Goal: Information Seeking & Learning: Learn about a topic

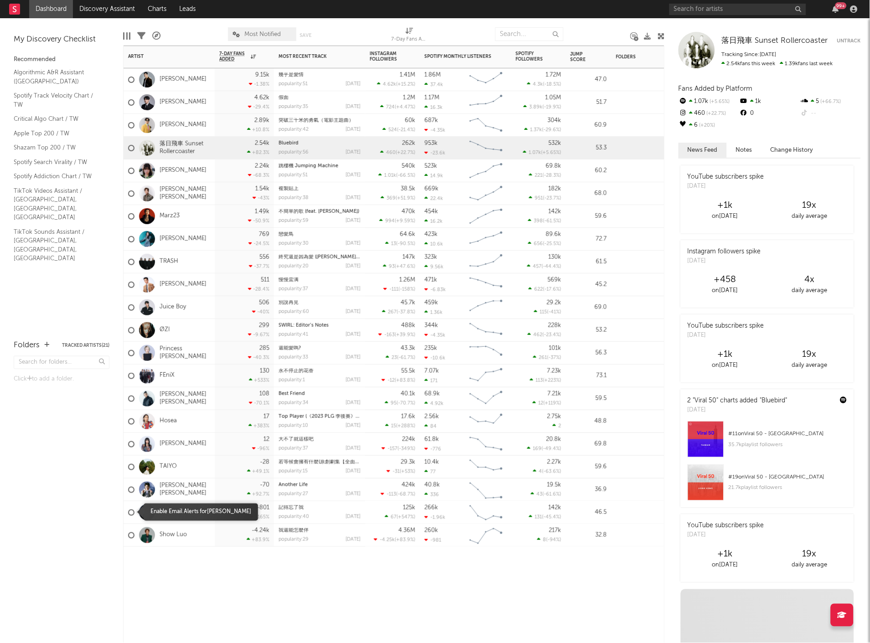
click at [131, 515] on div at bounding box center [131, 513] width 6 height 6
click at [128, 515] on input "checkbox" at bounding box center [128, 513] width 0 height 8
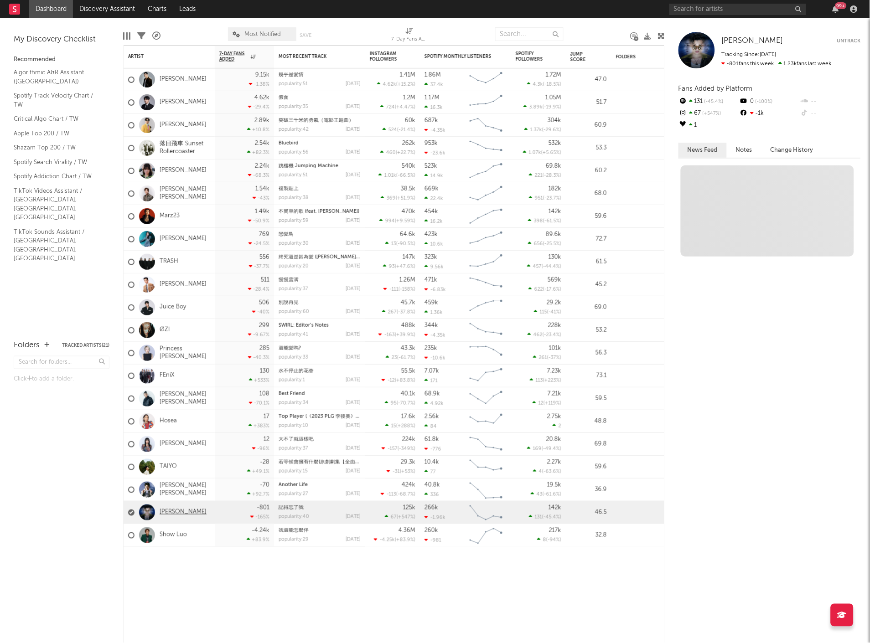
click at [164, 509] on link "[PERSON_NAME]" at bounding box center [183, 513] width 47 height 8
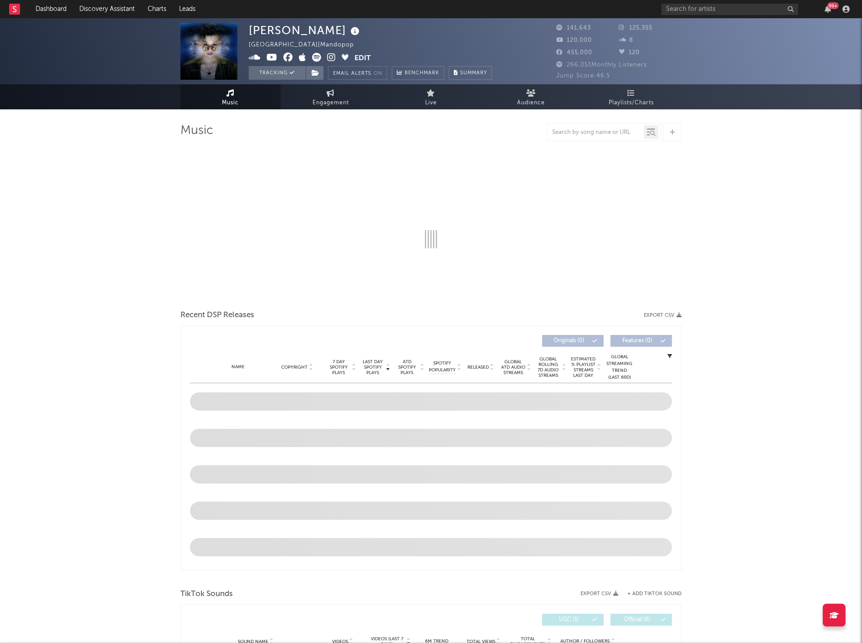
select select "6m"
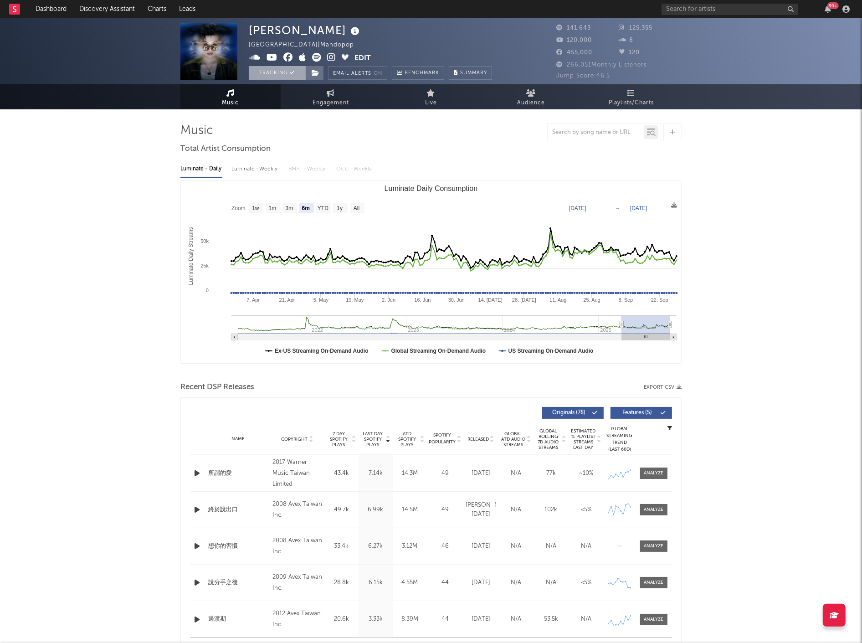
click at [269, 70] on button "Tracking" at bounding box center [277, 73] width 57 height 14
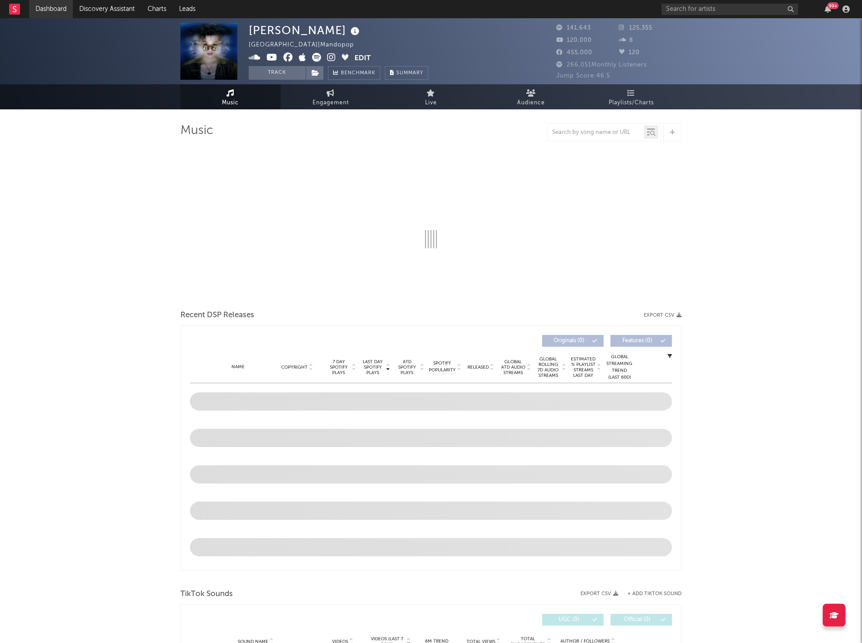
click at [48, 12] on link "Dashboard" at bounding box center [51, 9] width 44 height 18
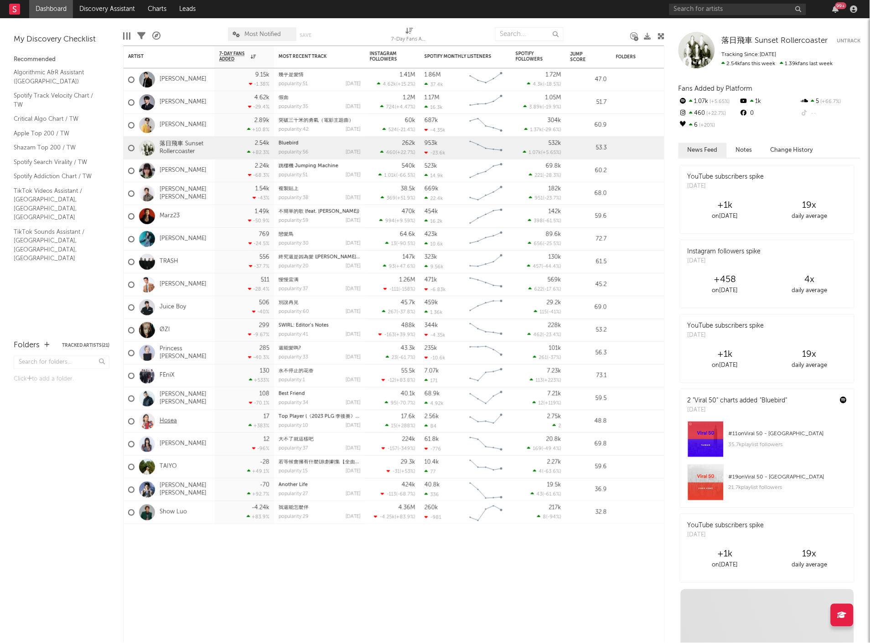
click at [162, 420] on link "Hosea" at bounding box center [168, 421] width 17 height 8
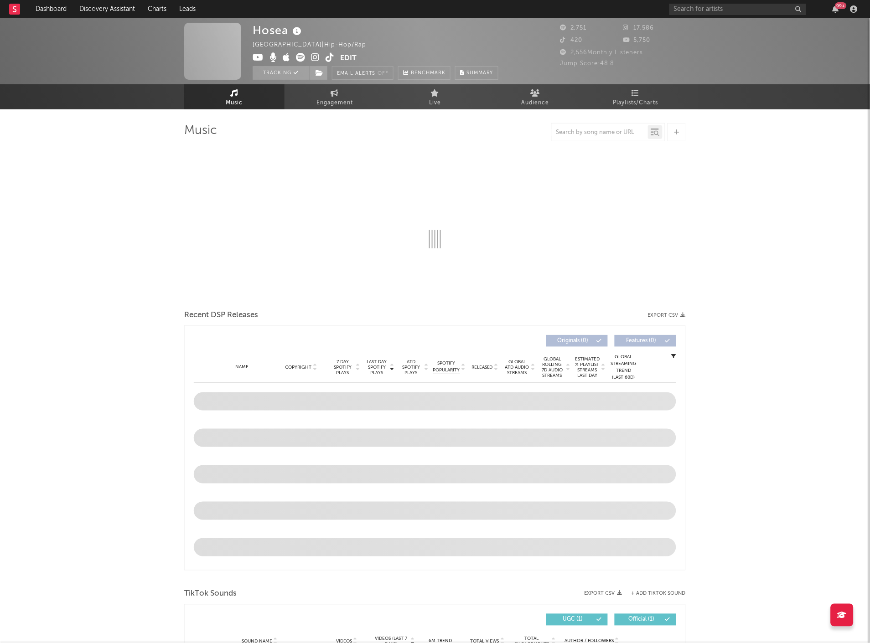
select select "6m"
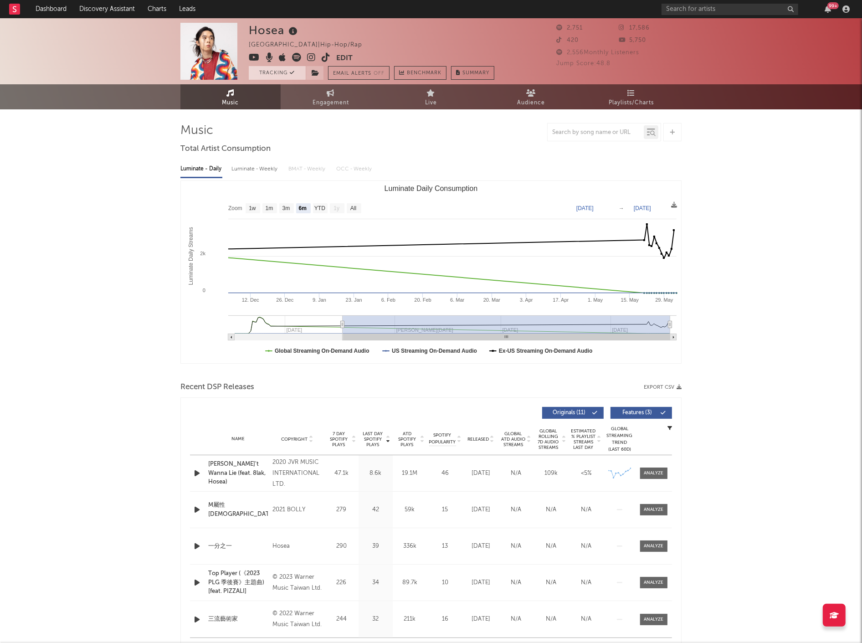
click at [277, 72] on button "Tracking" at bounding box center [277, 73] width 57 height 14
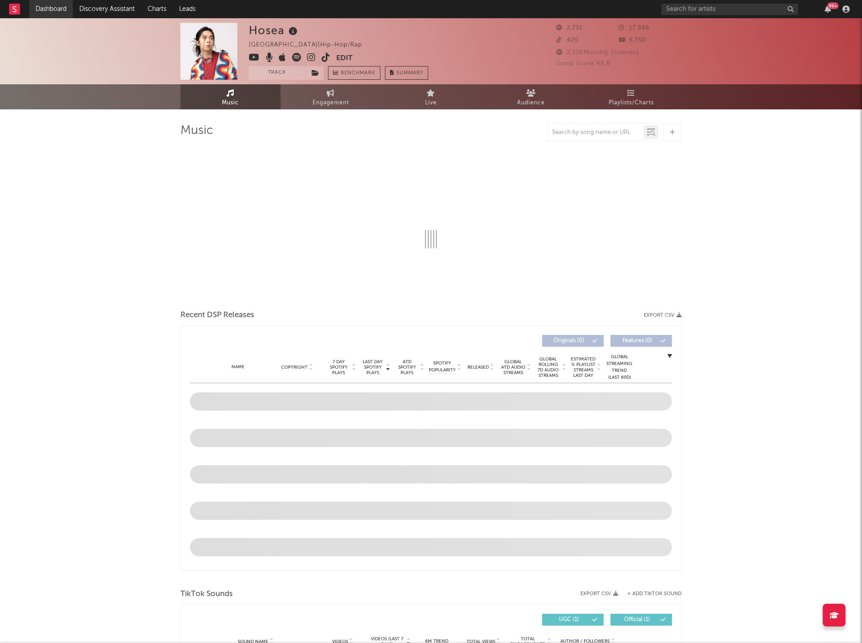
select select "6m"
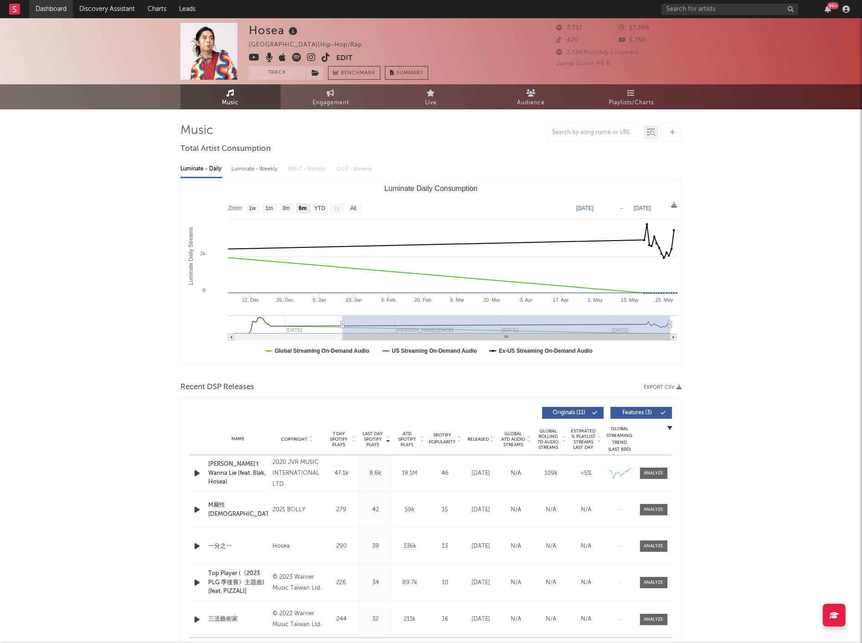
click at [49, 8] on link "Dashboard" at bounding box center [51, 9] width 44 height 18
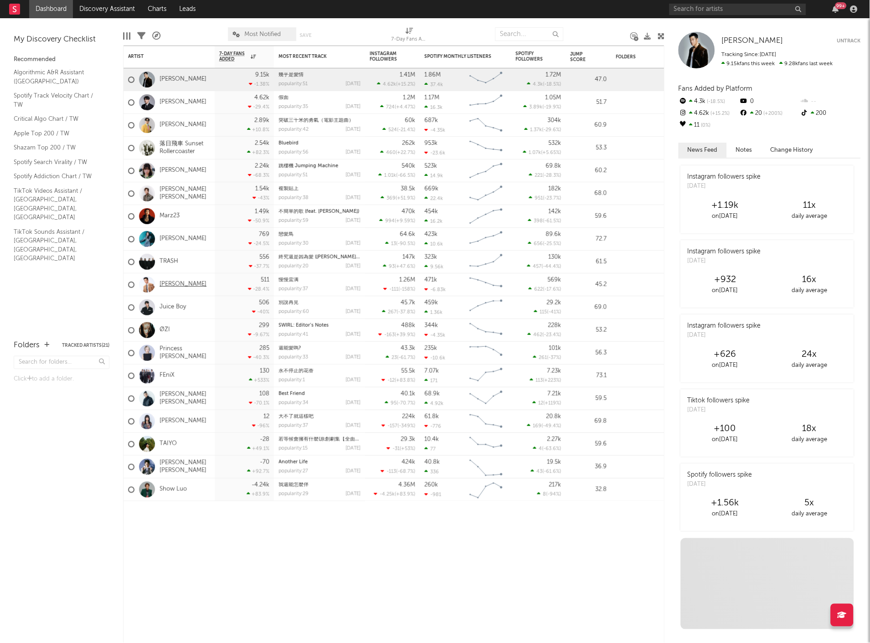
click at [169, 286] on link "[PERSON_NAME]" at bounding box center [183, 285] width 47 height 8
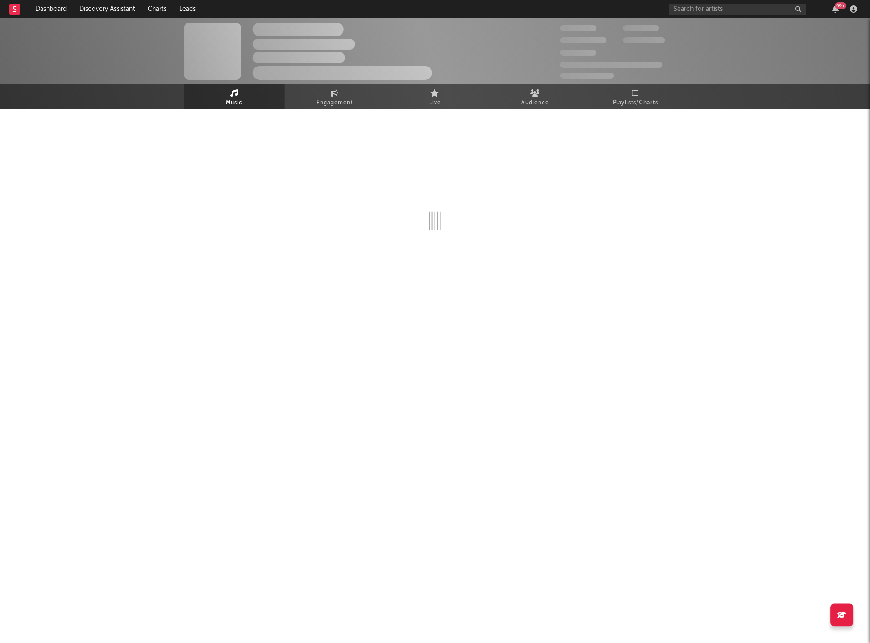
select select "6m"
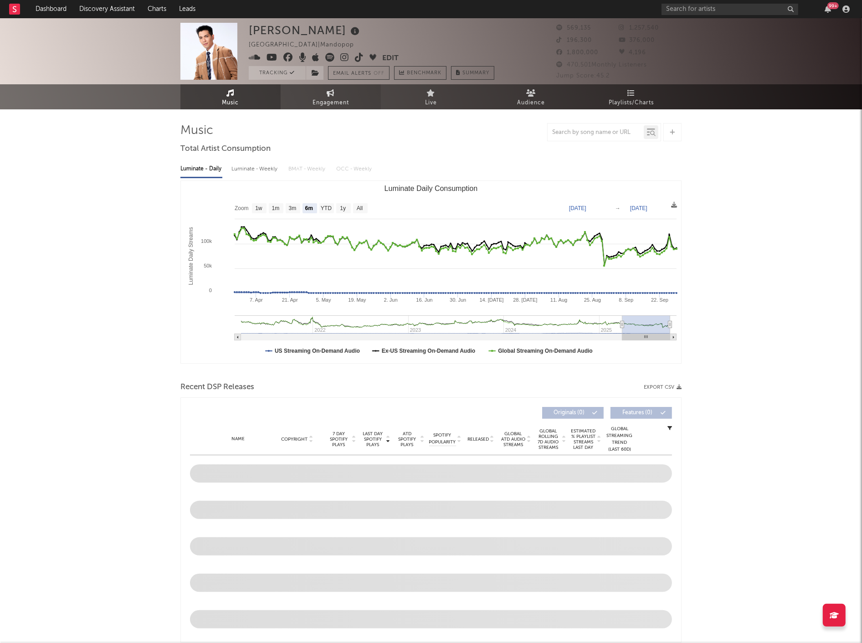
click at [305, 93] on link "Engagement" at bounding box center [331, 96] width 100 height 25
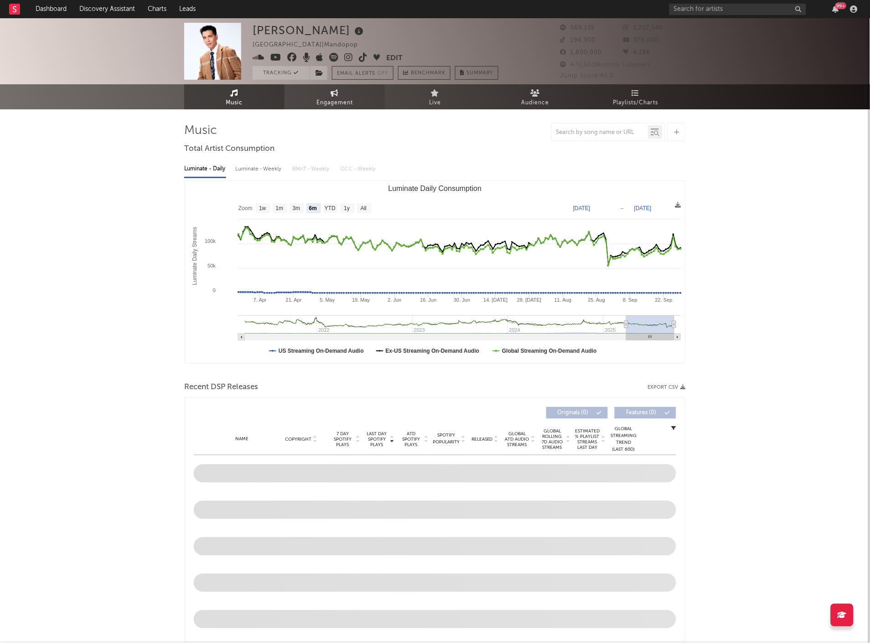
select select "1w"
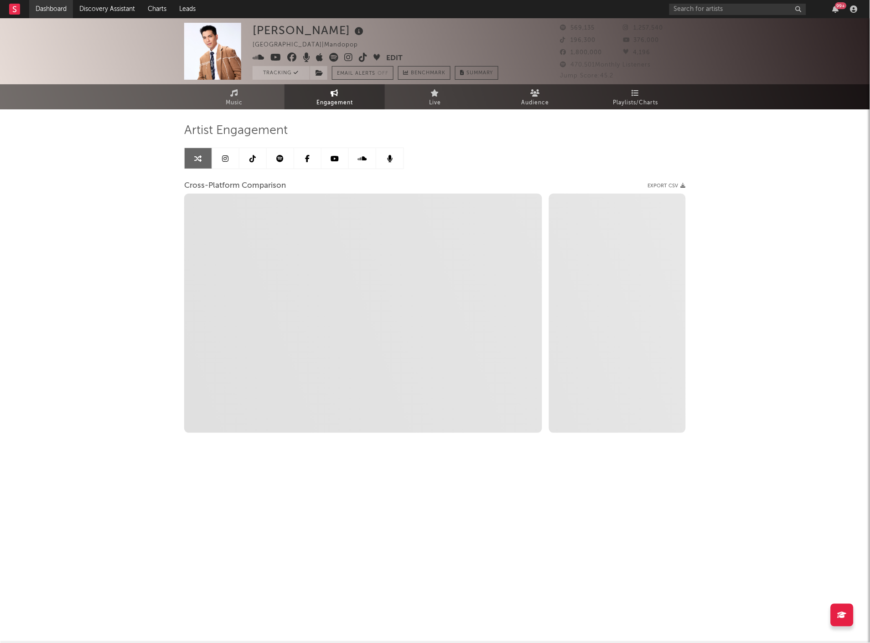
select select "1m"
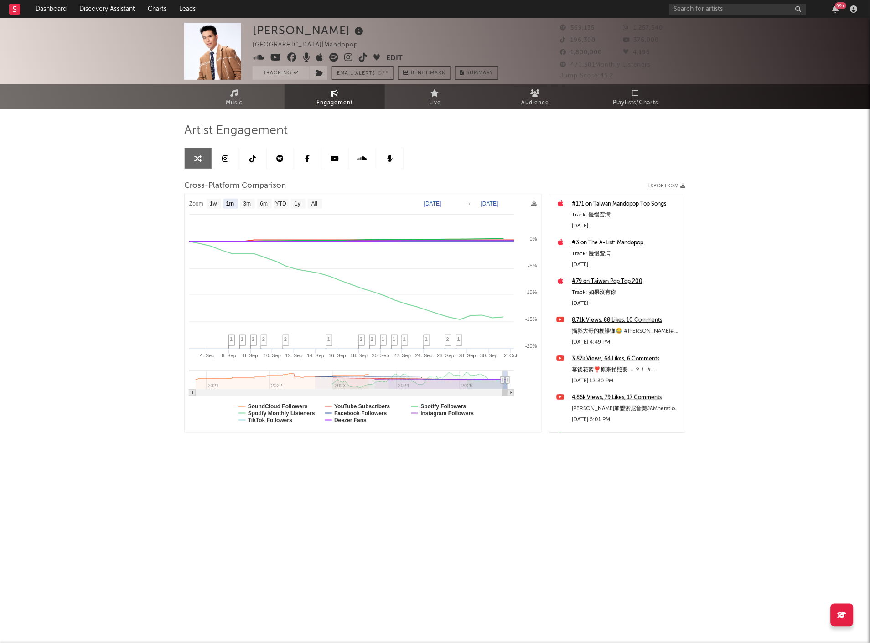
drag, startPoint x: 285, startPoint y: 73, endPoint x: 206, endPoint y: 67, distance: 80.0
click at [285, 73] on button "Tracking" at bounding box center [280, 73] width 57 height 14
select select "1w"
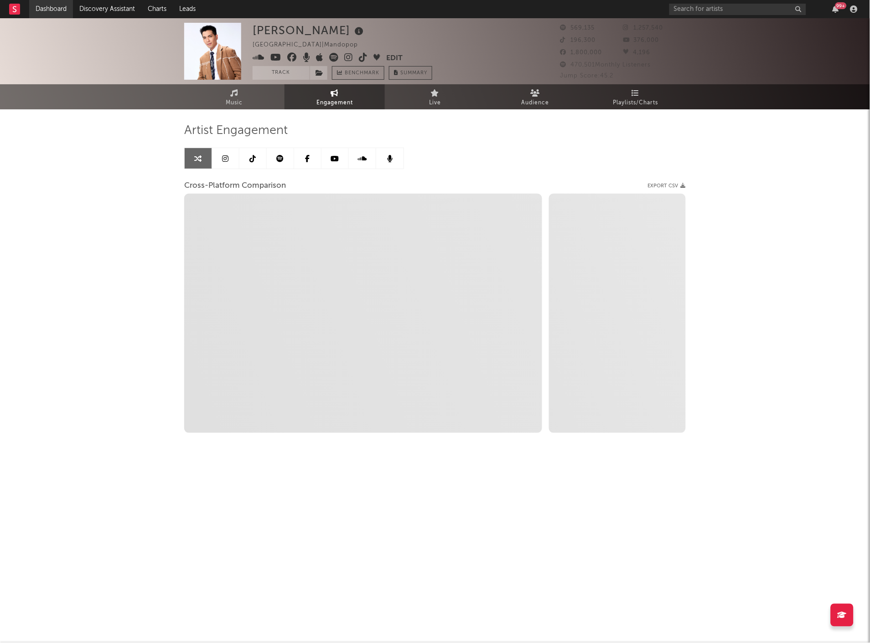
click at [46, 13] on link "Dashboard" at bounding box center [51, 9] width 44 height 18
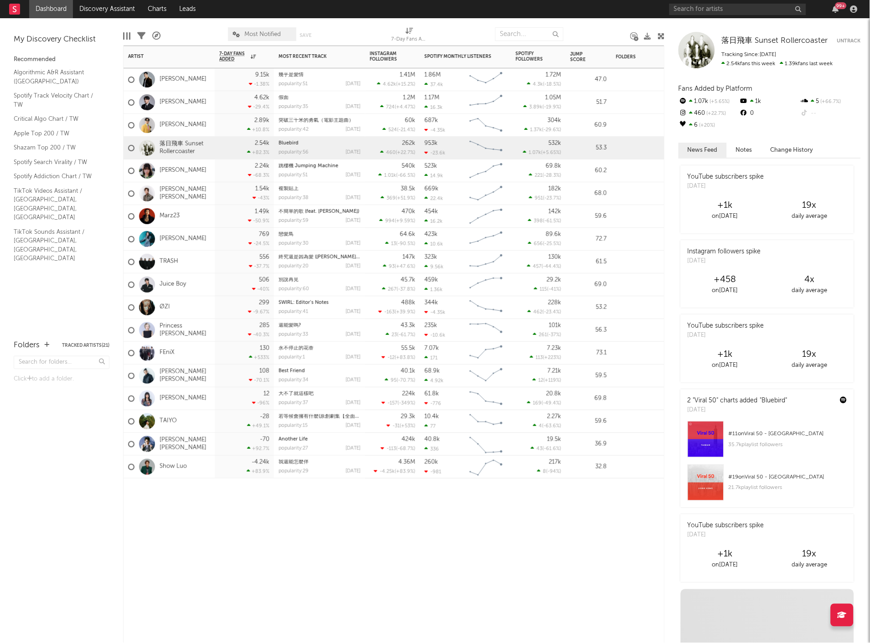
click at [444, 536] on div "Artist Notifications 7-Day Fans Added WoW % Change Most Recent Track Popularity…" at bounding box center [393, 344] width 541 height 597
click at [177, 74] on div "[PERSON_NAME]" at bounding box center [167, 80] width 78 height 26
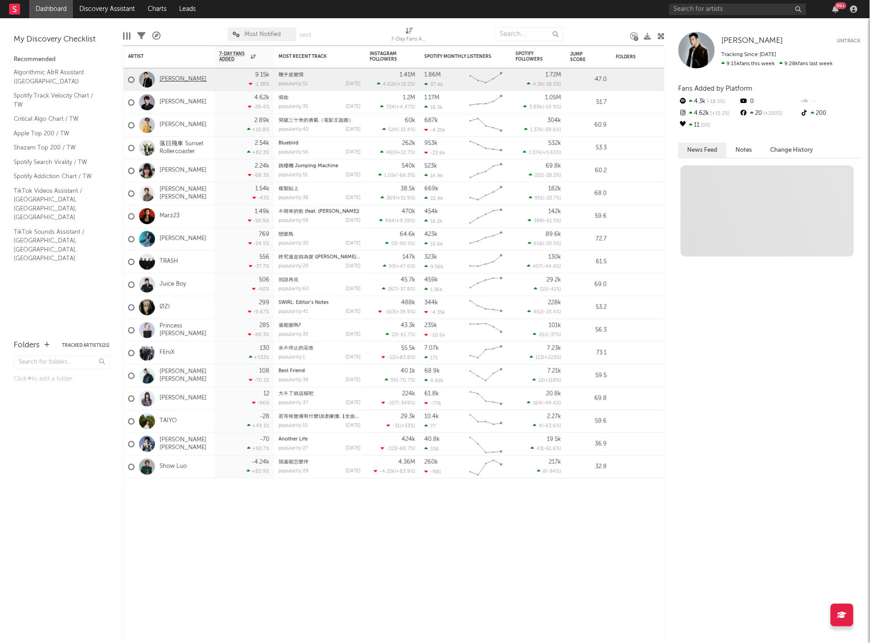
click at [179, 77] on link "[PERSON_NAME]" at bounding box center [183, 80] width 47 height 8
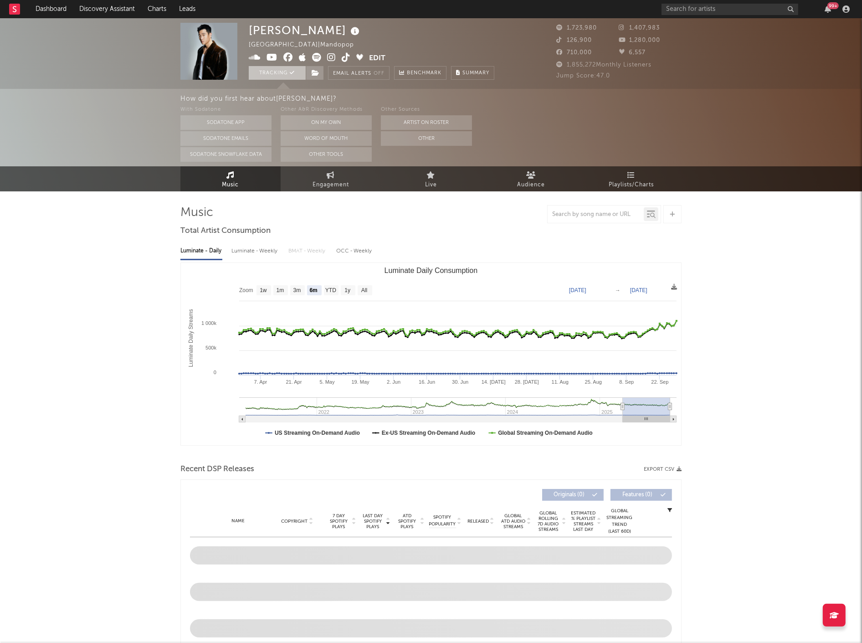
select select "6m"
click at [279, 73] on button "Tracking" at bounding box center [277, 73] width 57 height 14
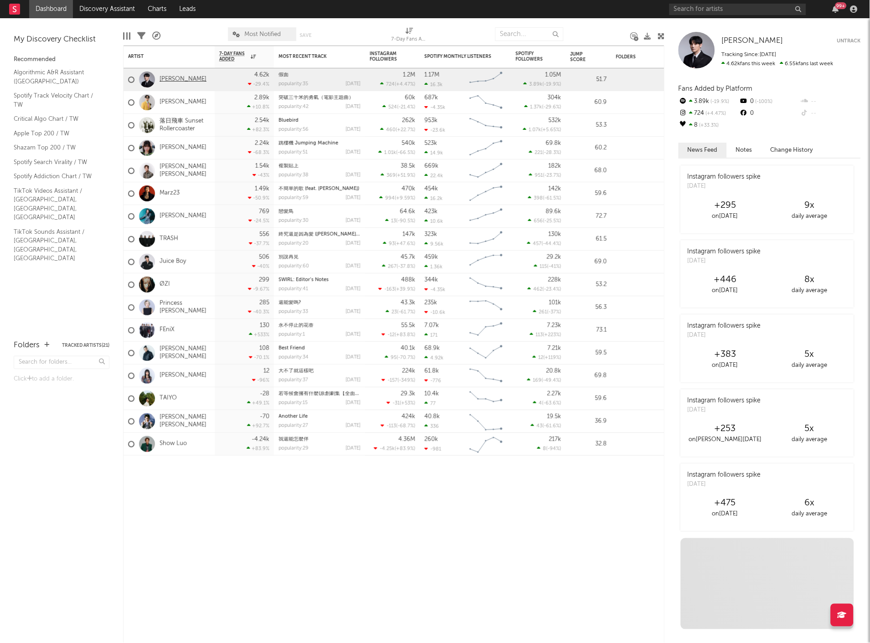
click at [185, 79] on link "[PERSON_NAME]" at bounding box center [183, 80] width 47 height 8
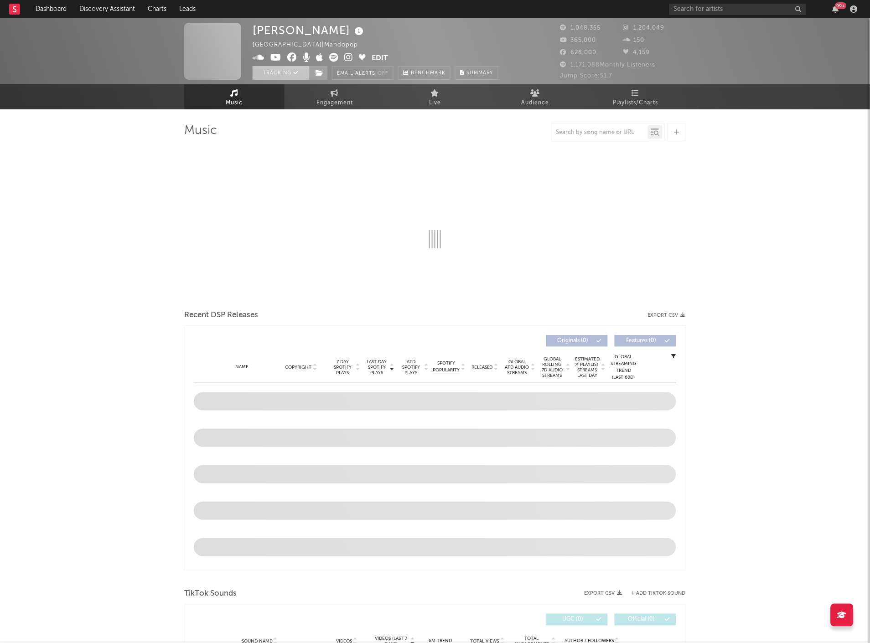
select select "6m"
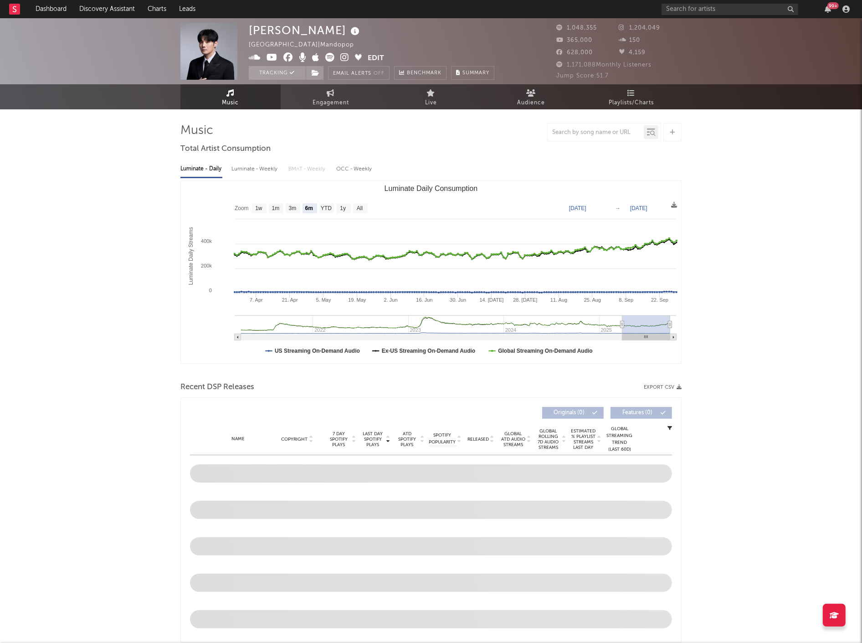
drag, startPoint x: 288, startPoint y: 69, endPoint x: 209, endPoint y: 18, distance: 93.9
click at [288, 70] on button "Tracking" at bounding box center [277, 73] width 57 height 14
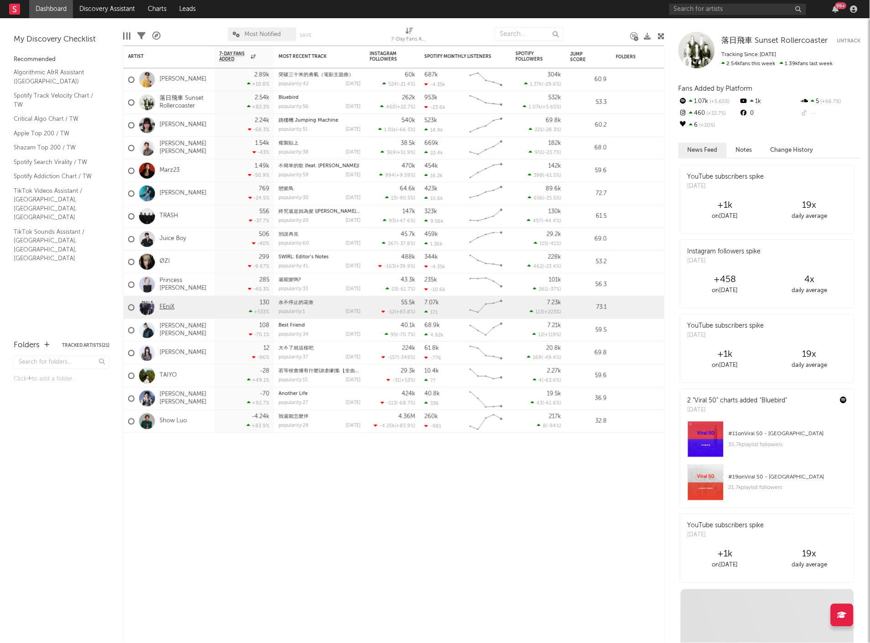
click at [170, 304] on link "FEniX" at bounding box center [167, 308] width 15 height 8
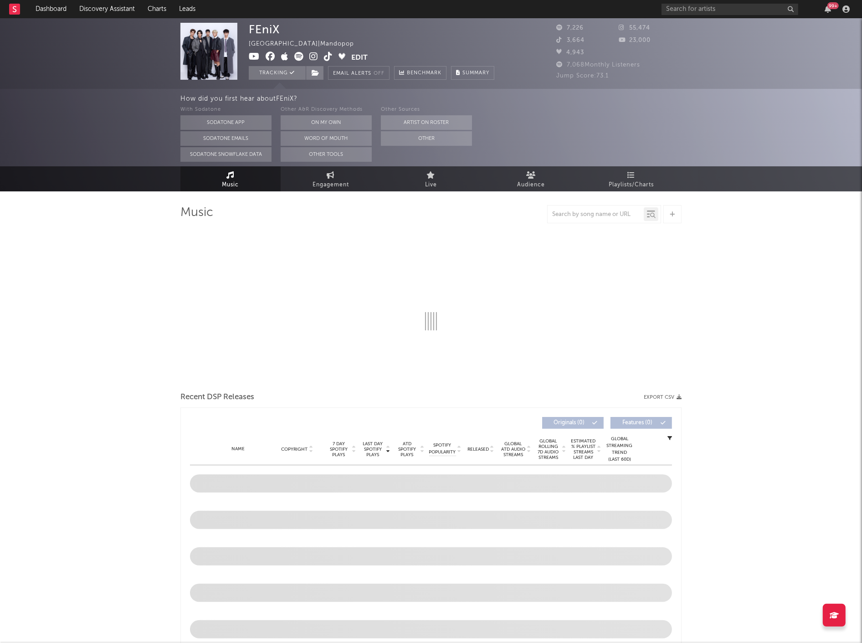
select select "6m"
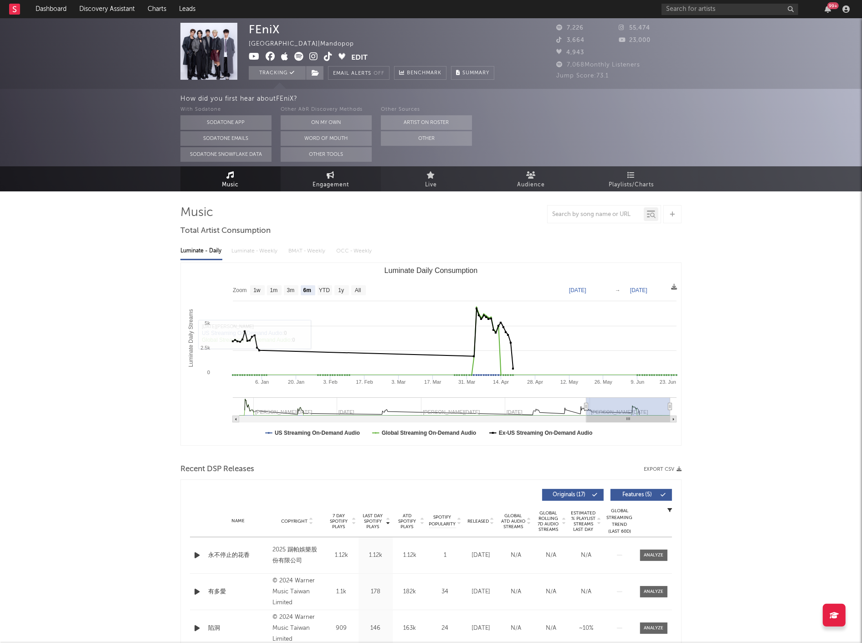
click at [323, 183] on span "Engagement" at bounding box center [331, 185] width 36 height 11
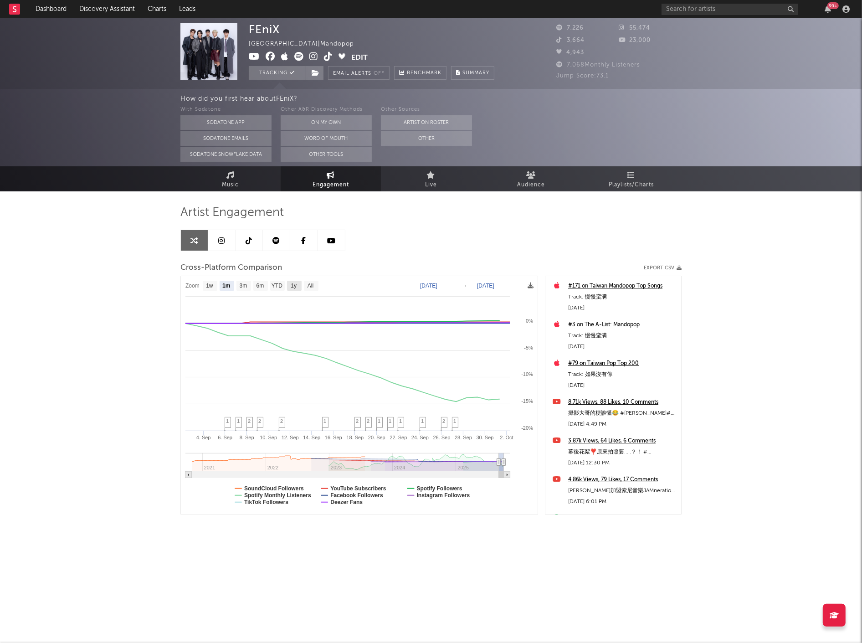
select select "1m"
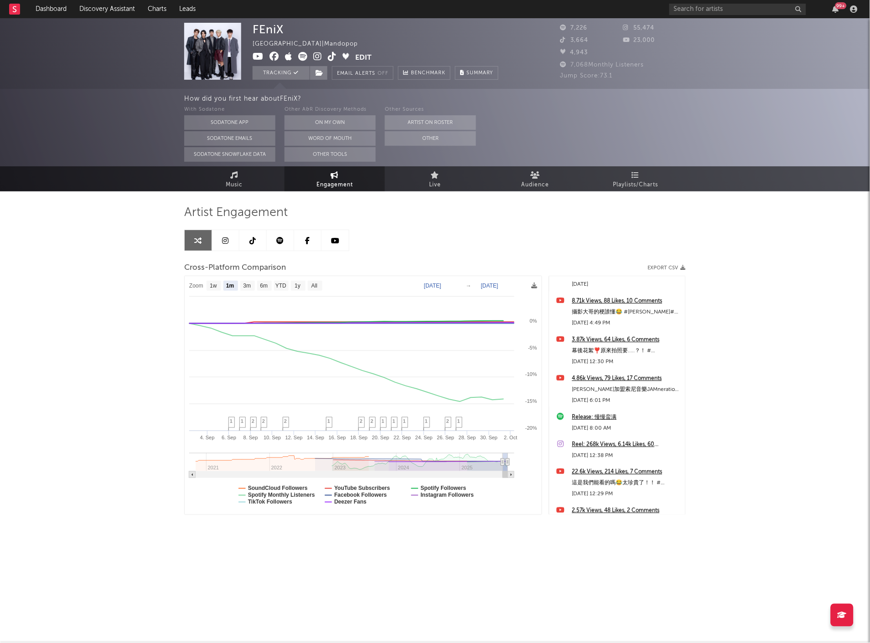
scroll to position [152, 0]
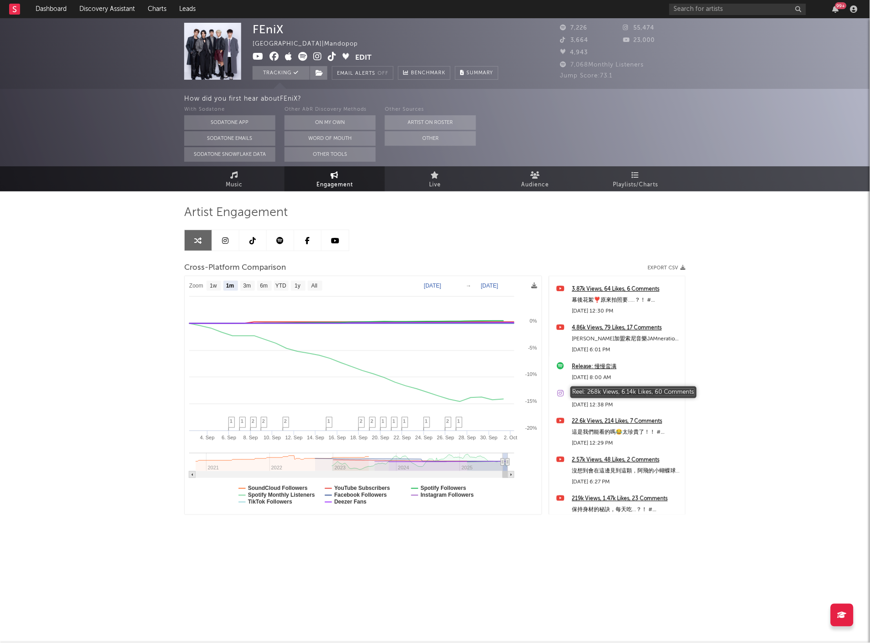
click at [602, 390] on div "Reel: 268k Views, 6.14k Likes, 60 Comments" at bounding box center [626, 394] width 108 height 11
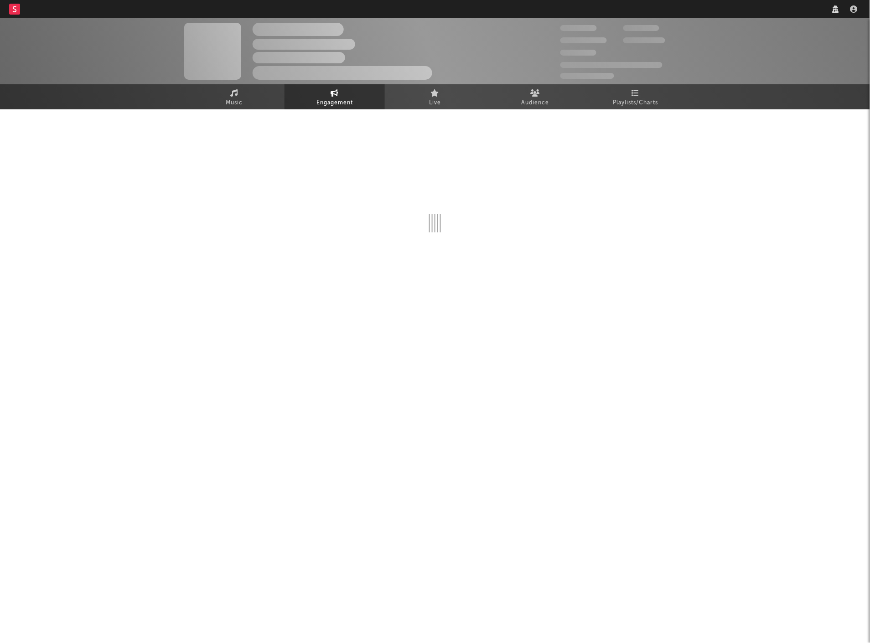
select select "1w"
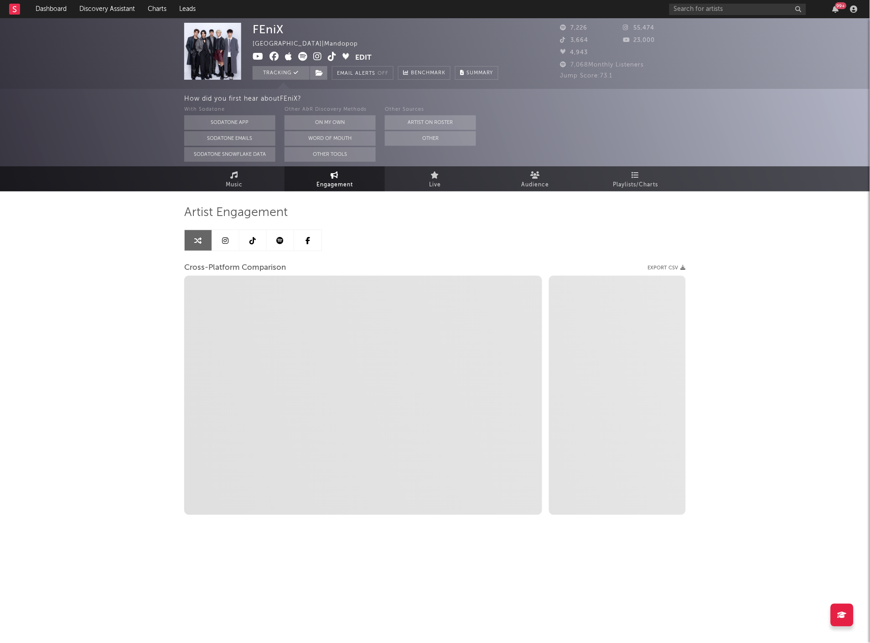
select select "1m"
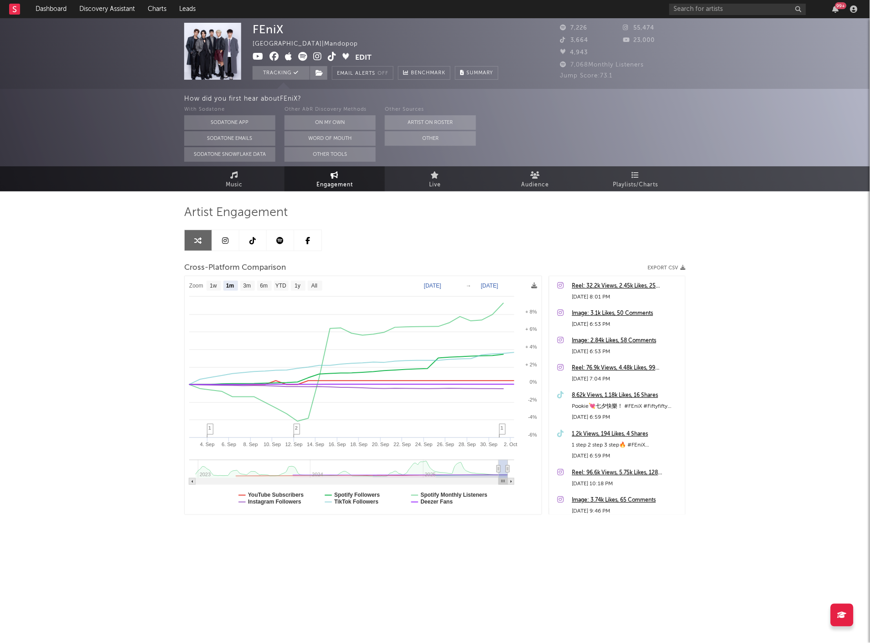
select select "1m"
click at [587, 286] on div "Reel: 32.2k Views, 2.45k Likes, 25 Comments" at bounding box center [626, 286] width 108 height 11
click at [62, 5] on link "Dashboard" at bounding box center [51, 9] width 44 height 18
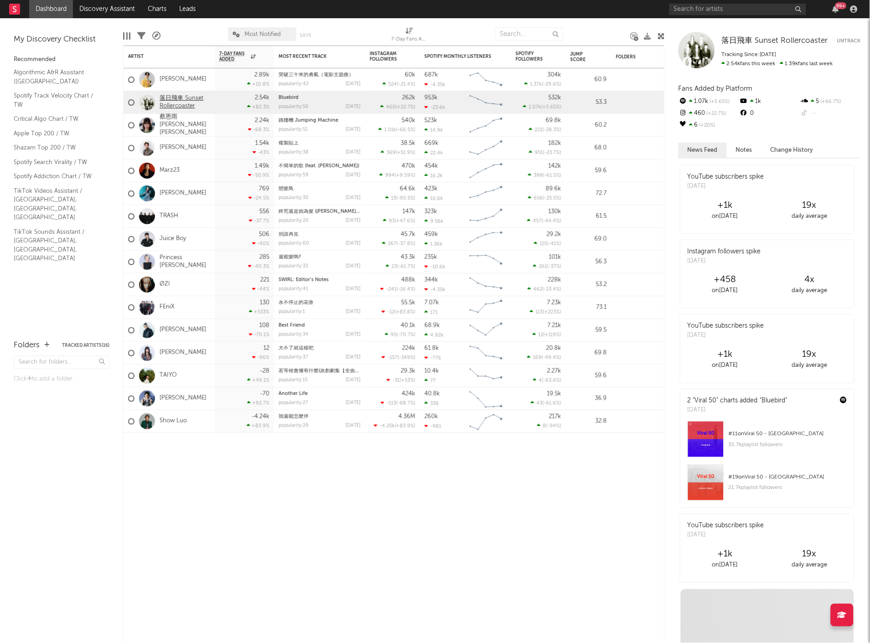
click at [176, 99] on link "落日飛車 Sunset Rollercoaster" at bounding box center [185, 102] width 51 height 15
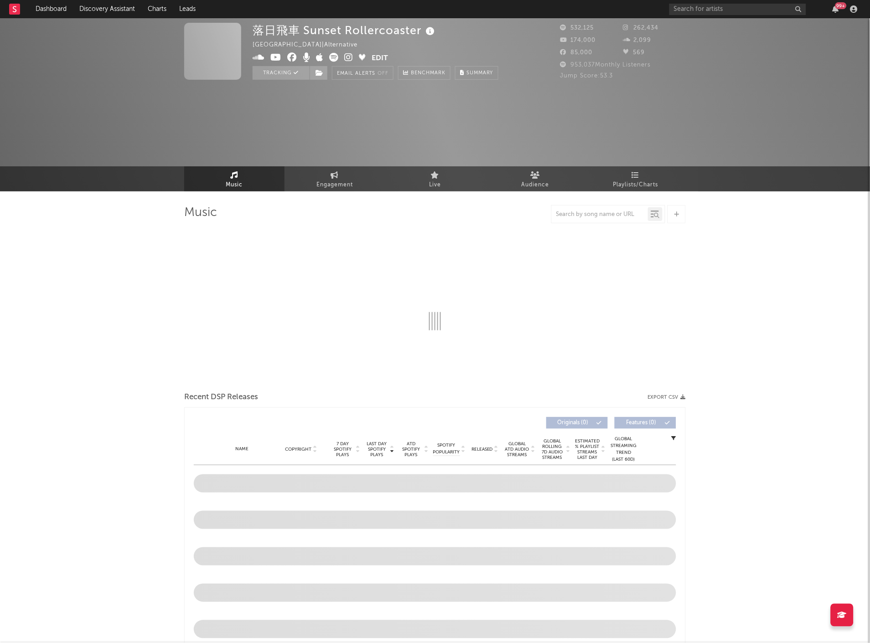
select select "6m"
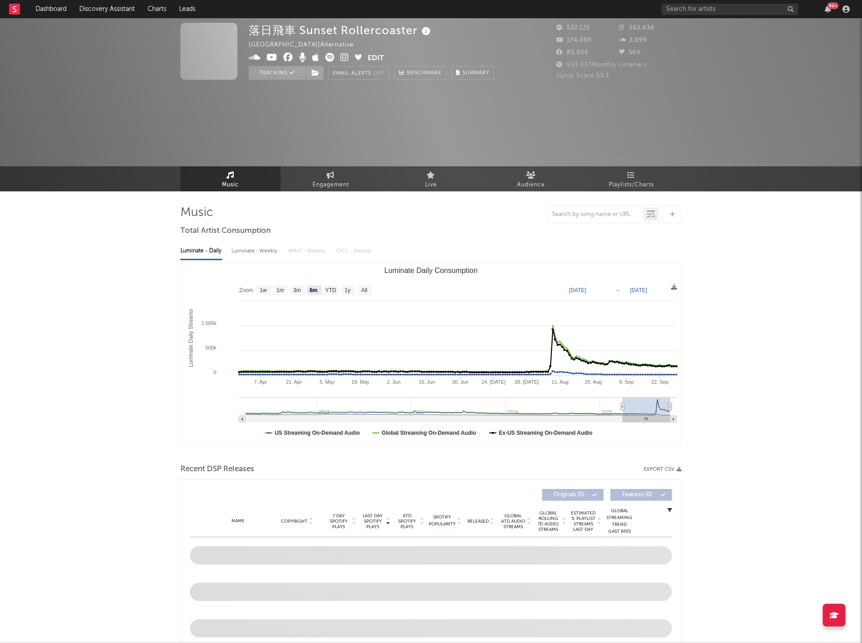
select select "6m"
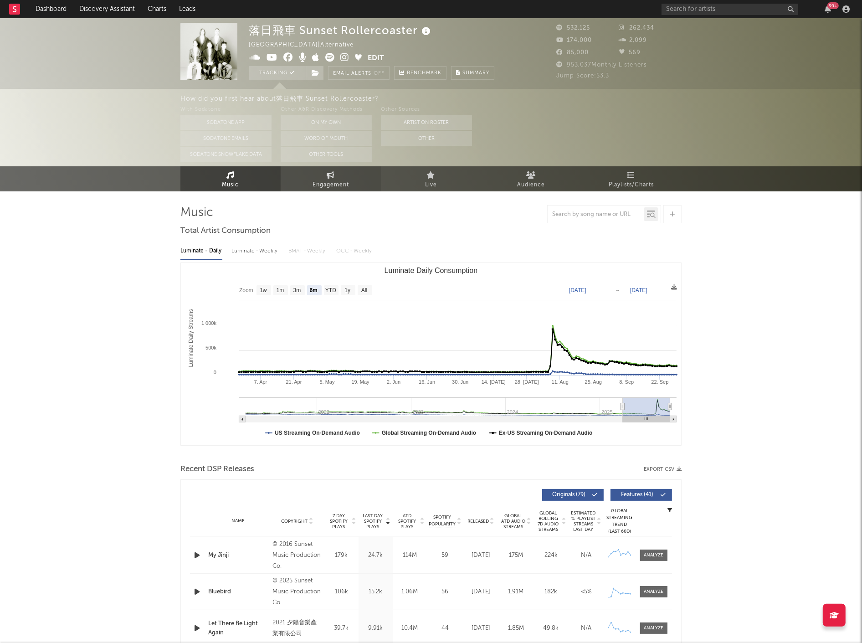
click at [335, 181] on span "Engagement" at bounding box center [331, 185] width 36 height 11
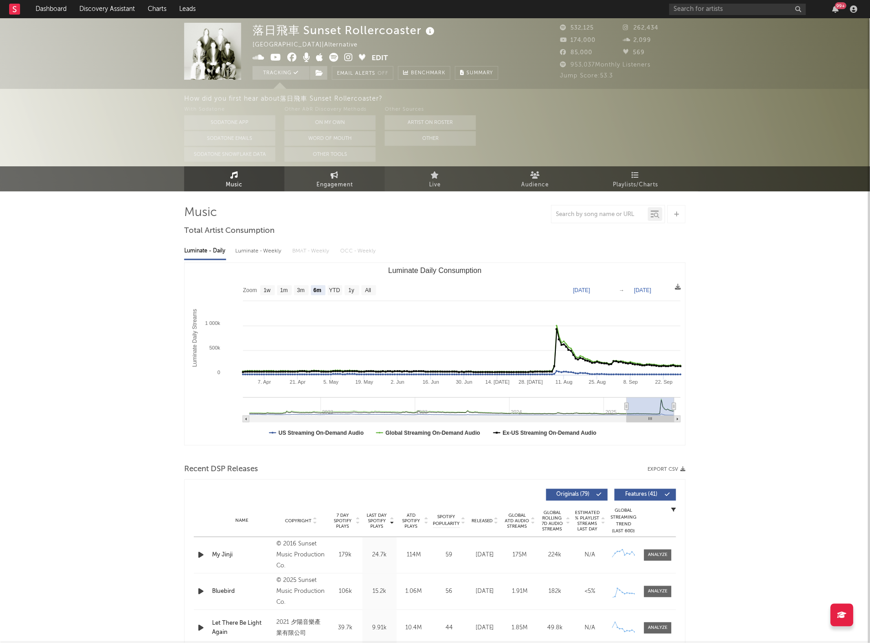
select select "1w"
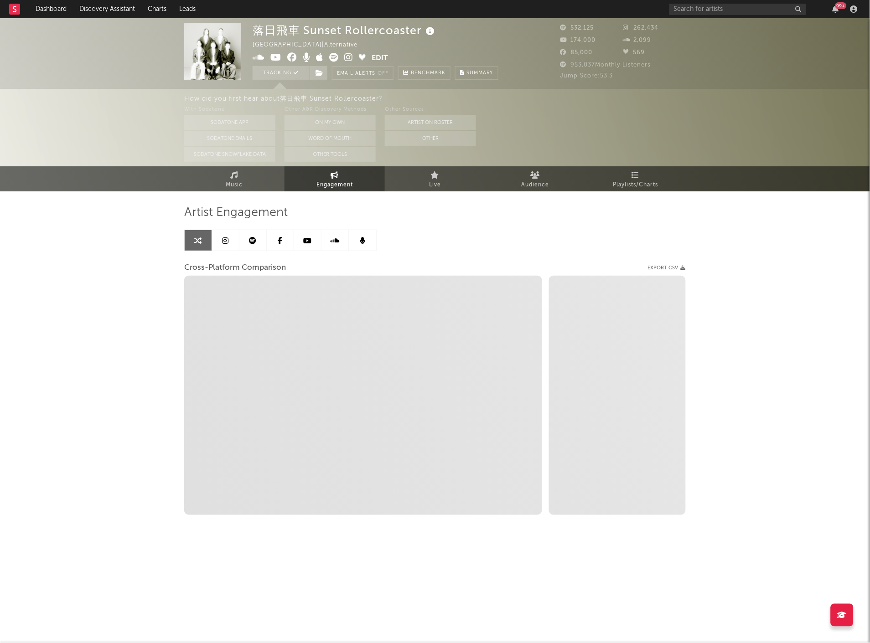
select select "1m"
